Goal: Navigation & Orientation: Find specific page/section

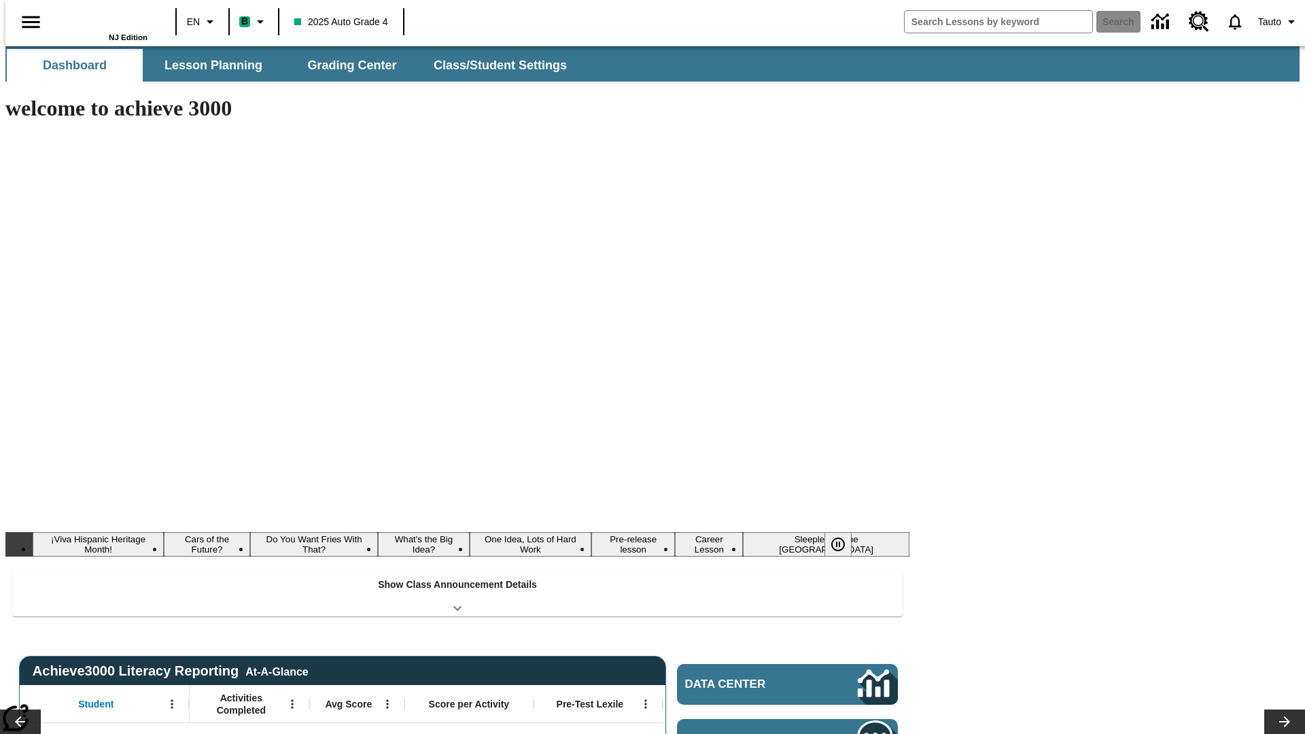
type input "-1"
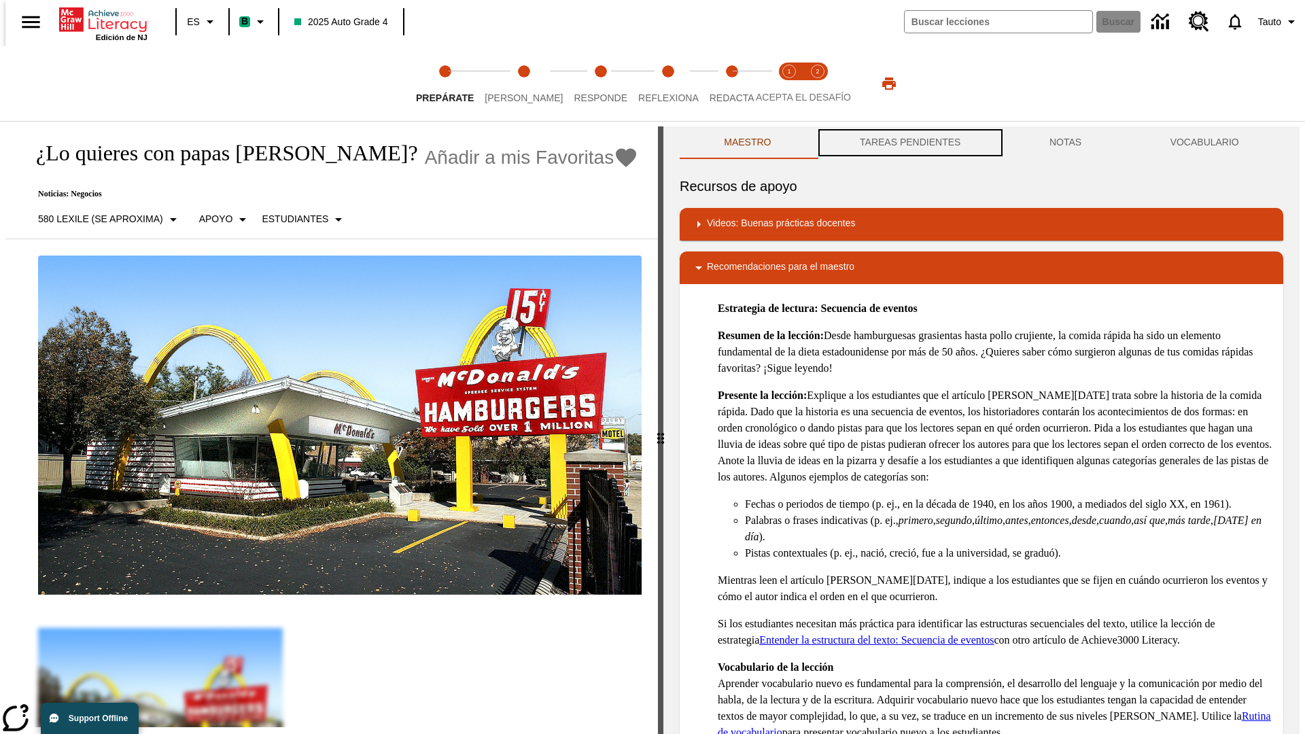
click at [909, 143] on button "TAREAS PENDIENTES" at bounding box center [911, 142] width 190 height 33
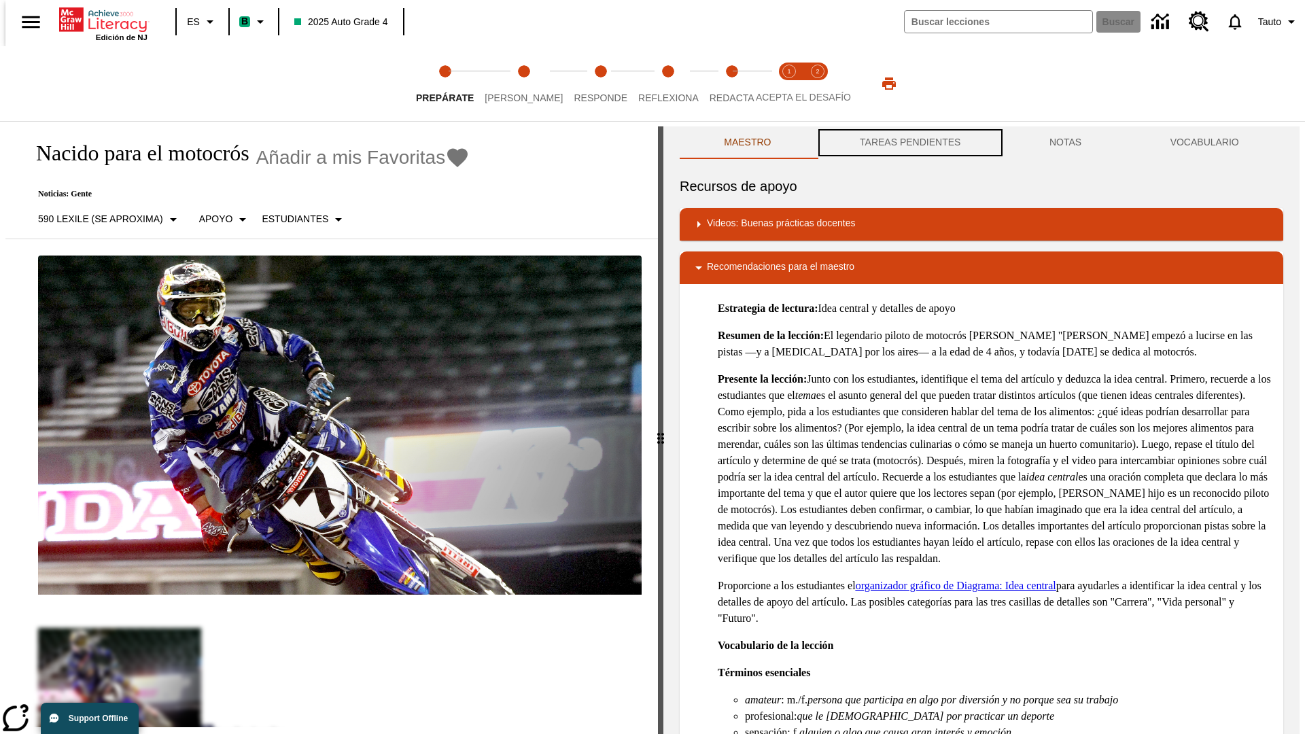
click at [909, 143] on button "TAREAS PENDIENTES" at bounding box center [911, 142] width 190 height 33
